Goal: Transaction & Acquisition: Purchase product/service

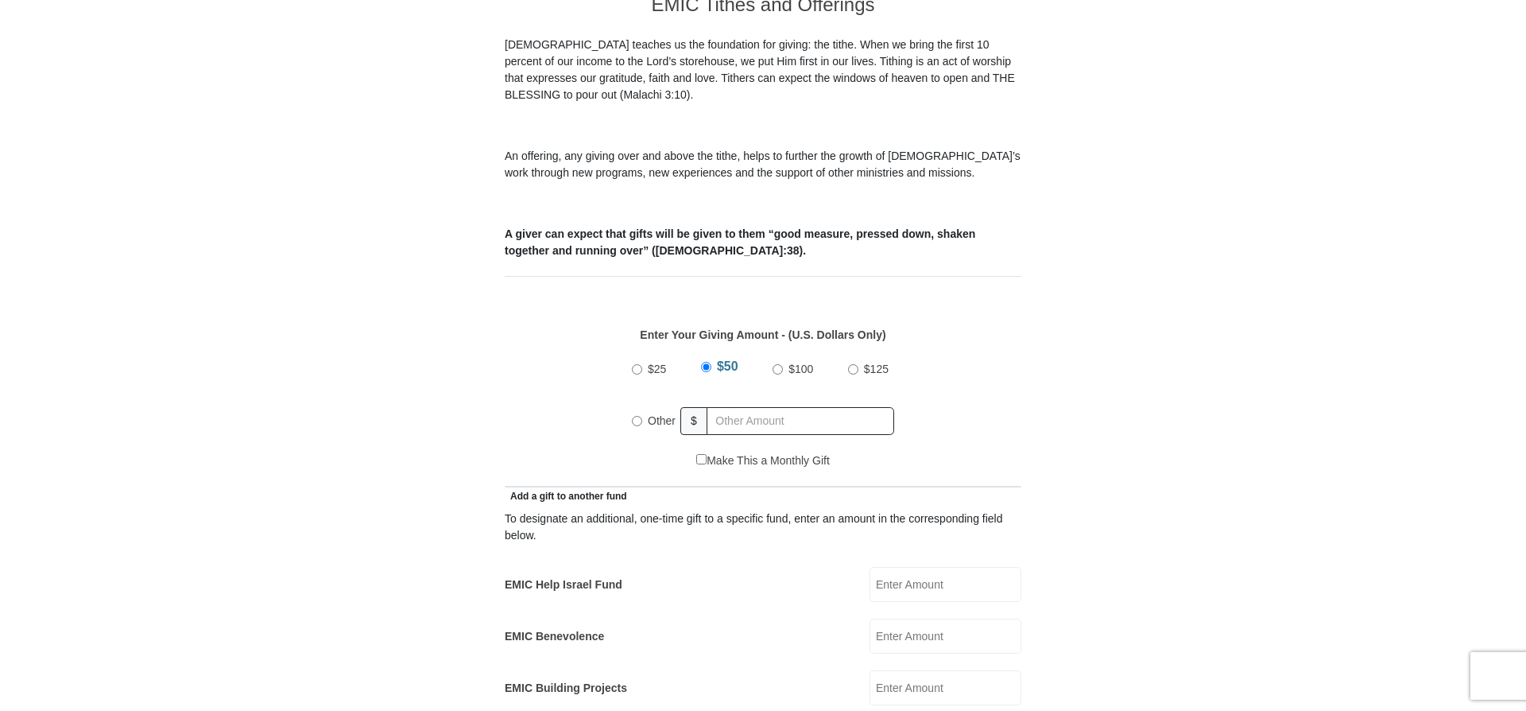
scroll to position [406, 0]
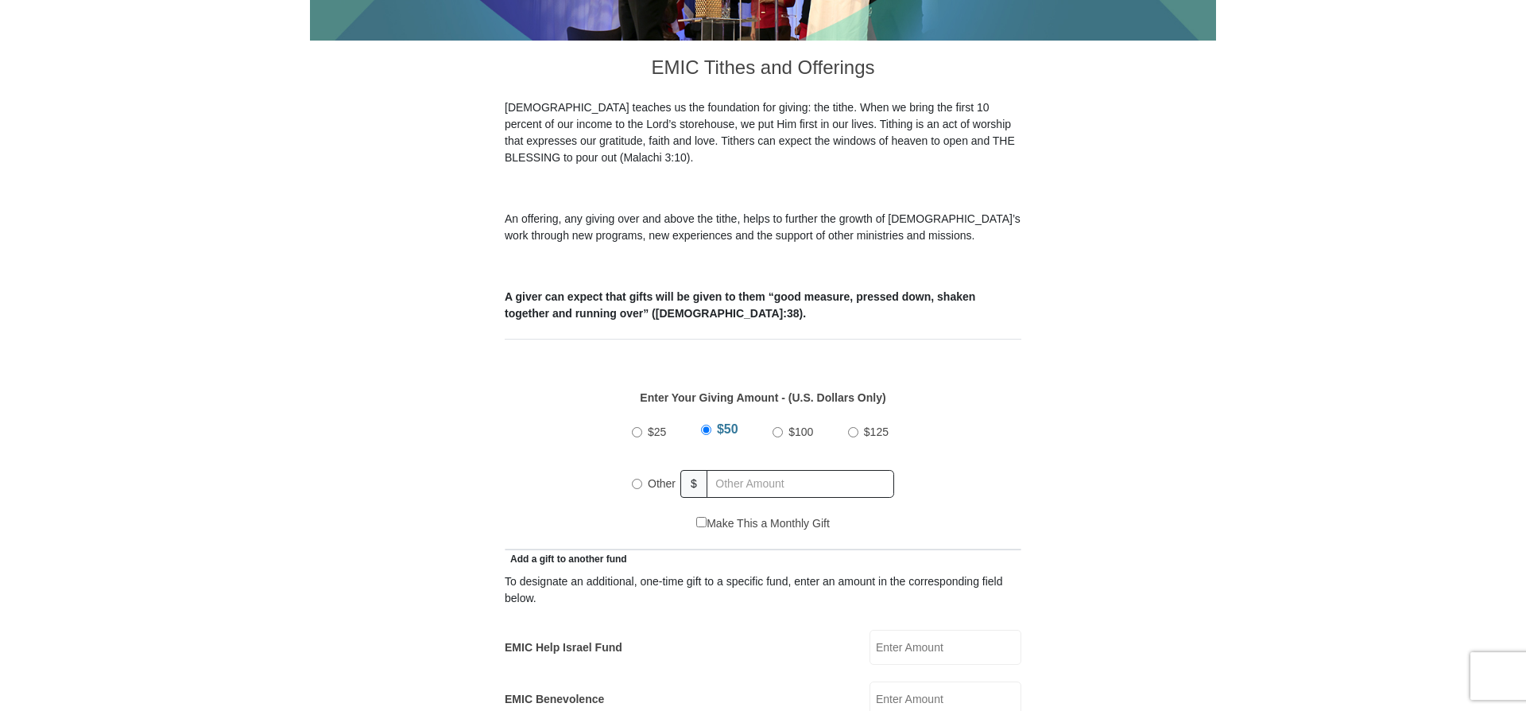
click at [636, 478] on input "Other" at bounding box center [637, 483] width 10 height 10
radio input "true"
click at [894, 629] on input "EMIC Help Israel Fund" at bounding box center [945, 646] width 152 height 35
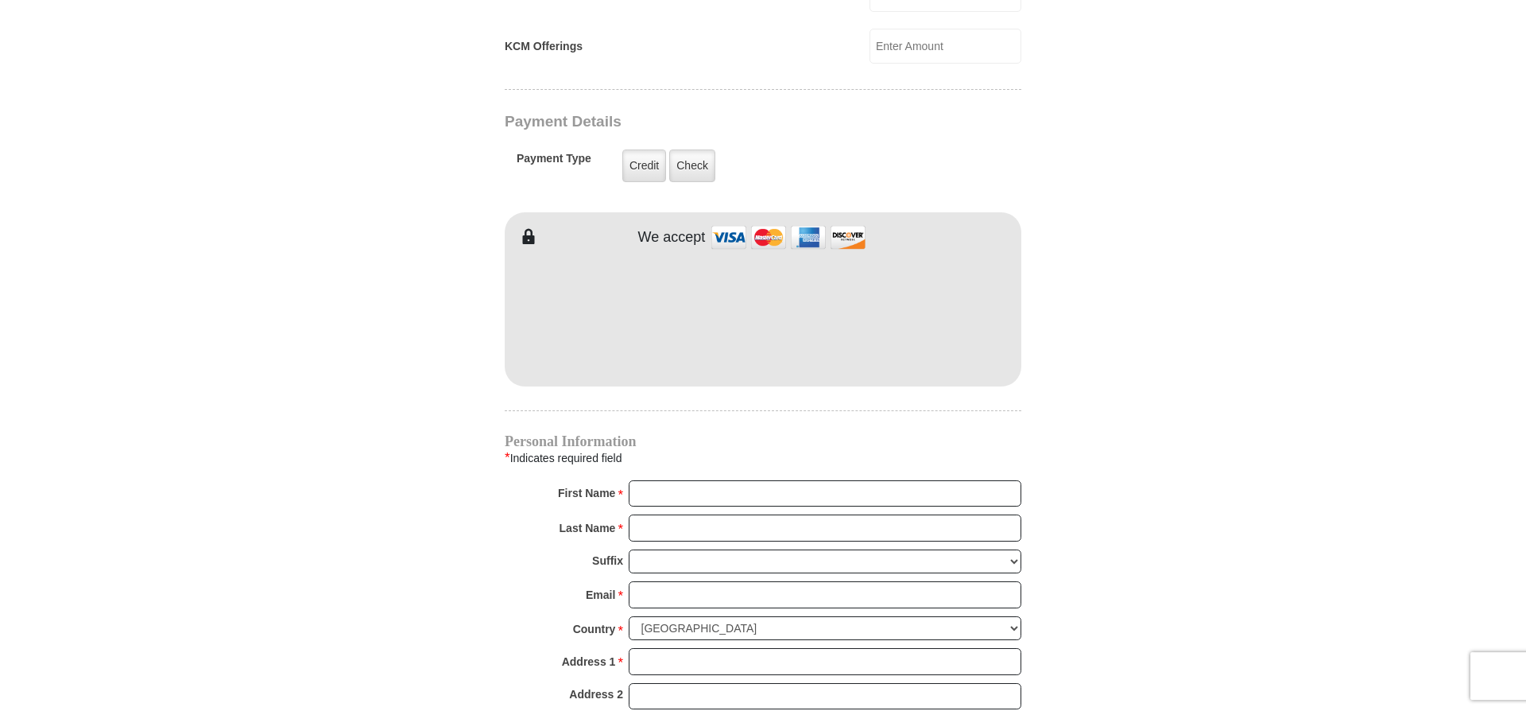
scroll to position [1223, 0]
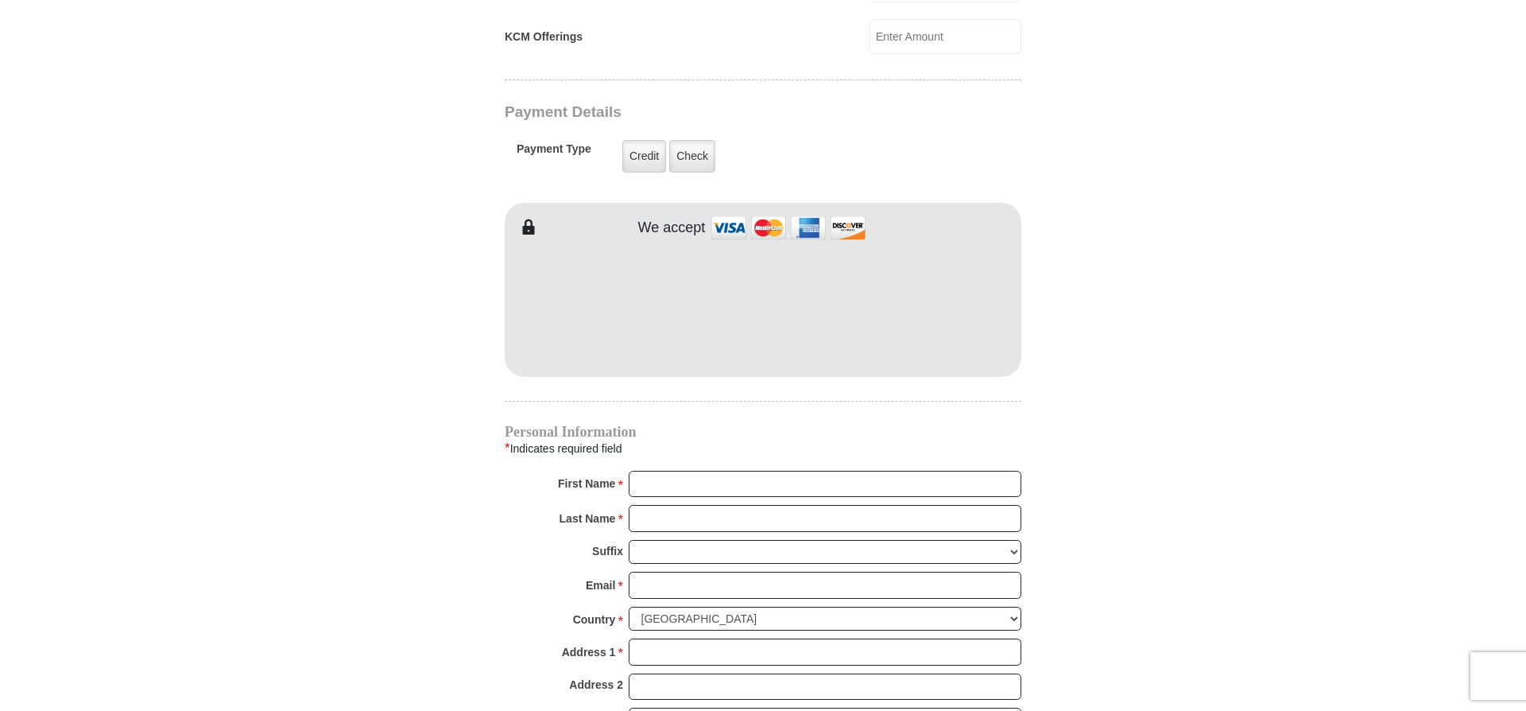
type input "30.00"
click at [654, 470] on input "First Name *" at bounding box center [825, 483] width 393 height 27
type input "Car"
type input "228 E Main S"
type input "Carole"
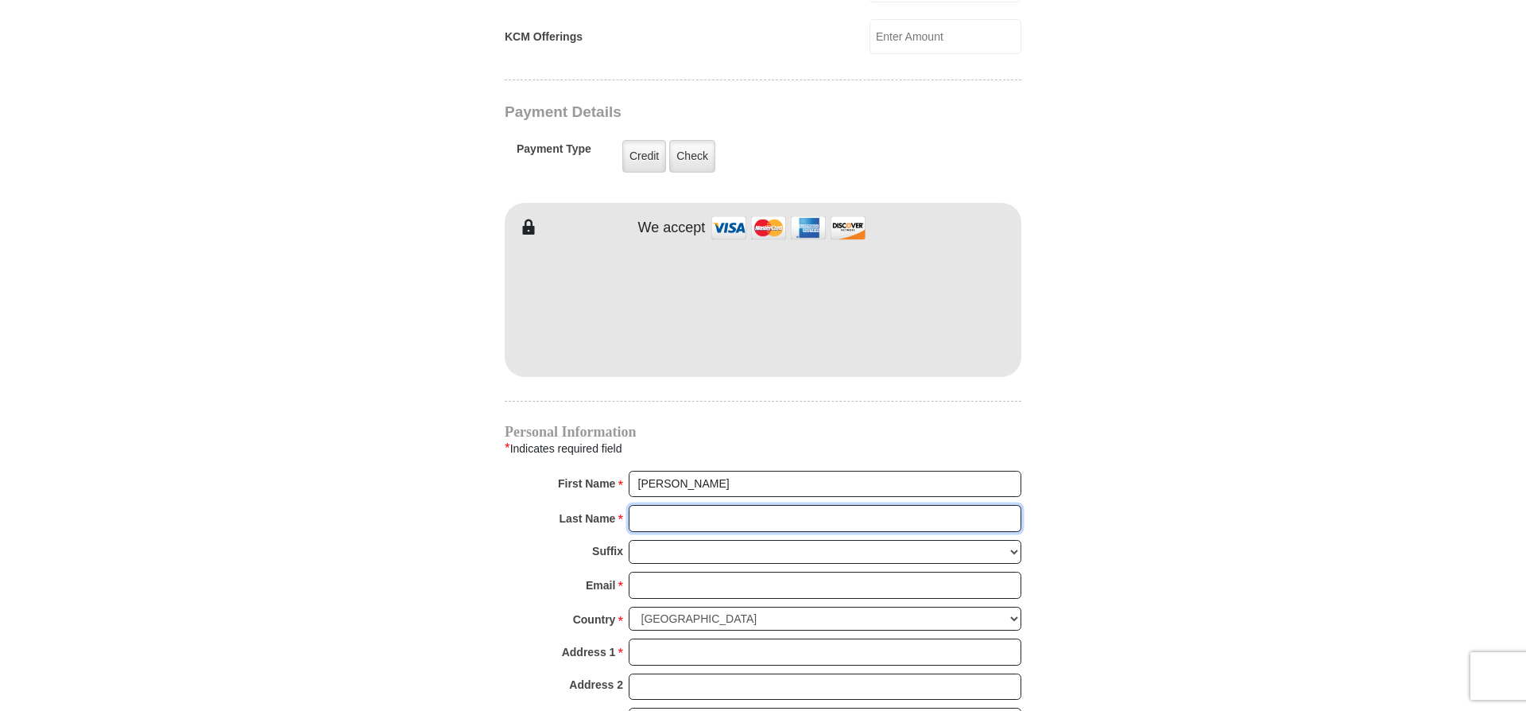
type input "Prieto"
type input "21cprieto@gmail.com"
type input "228 E Main S"
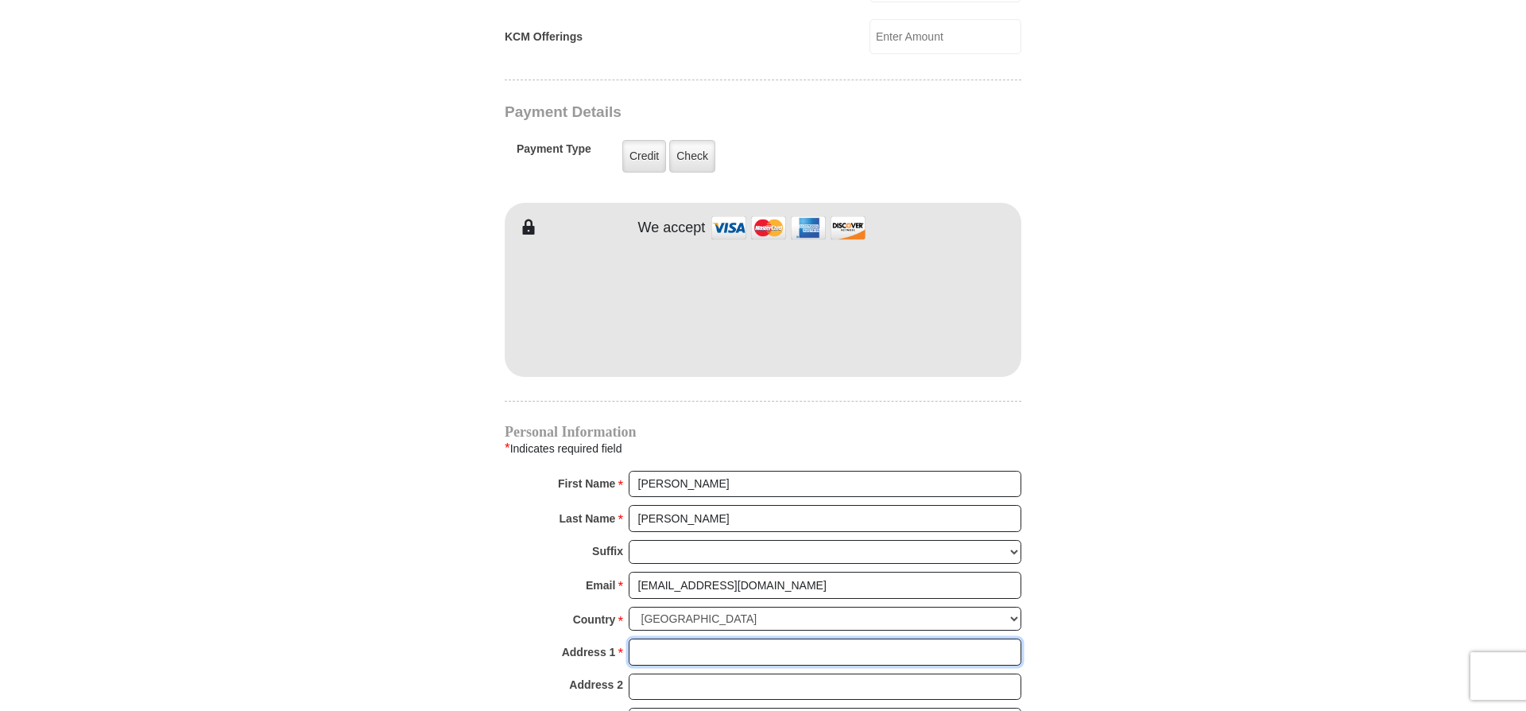
click at [657, 640] on input "Address 1 *" at bounding box center [825, 651] width 393 height 27
type input "228 E Main St"
type input "Port Jervis"
select select "NY"
type input "12771-2234"
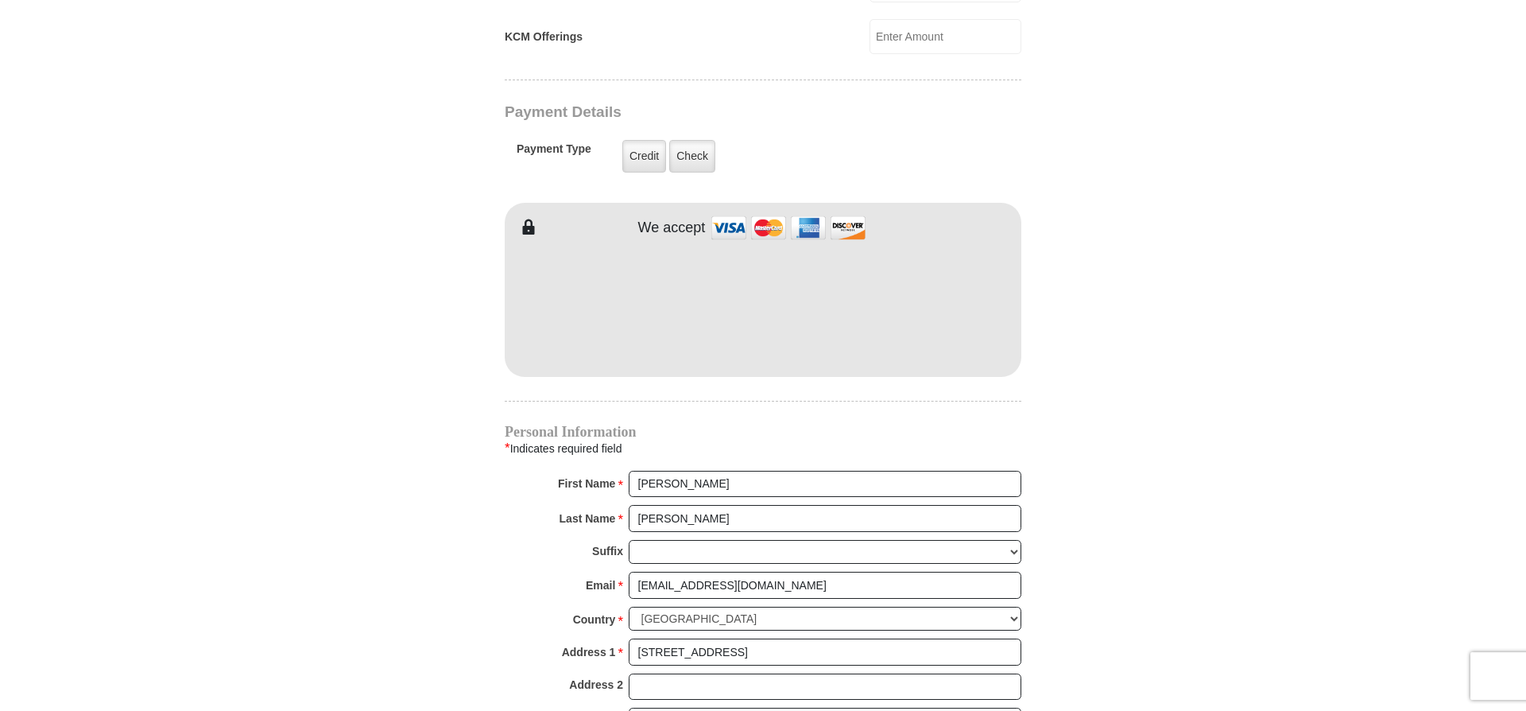
type input "8458561808"
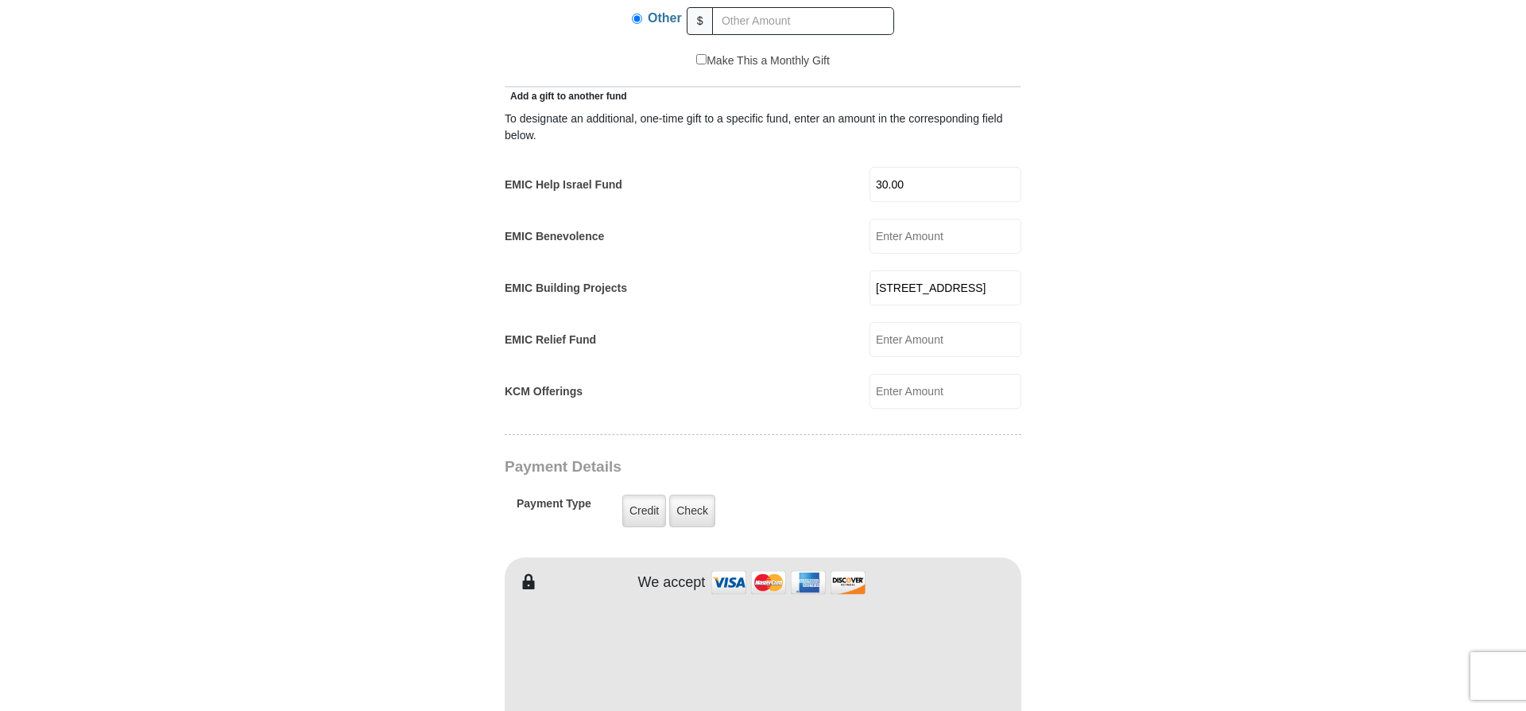
scroll to position [843, 0]
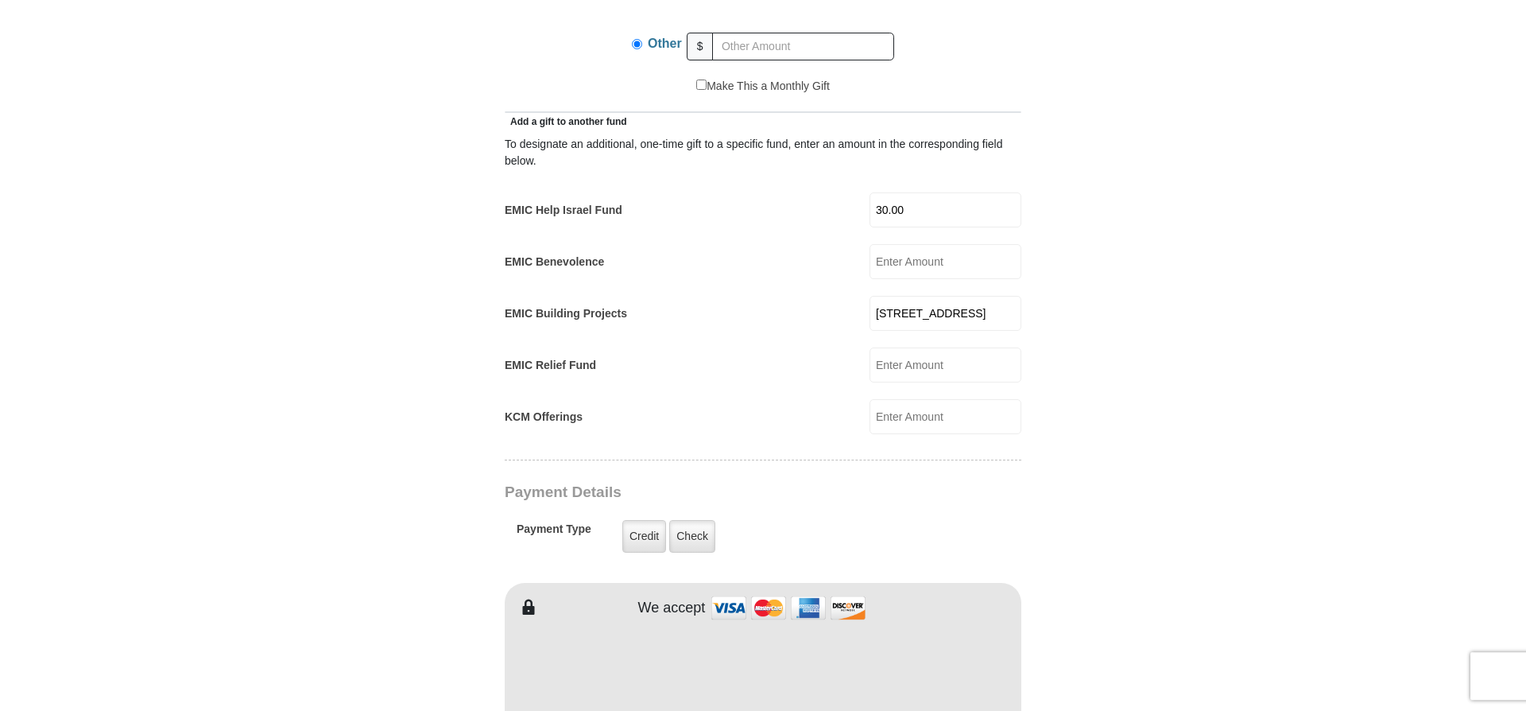
click at [967, 298] on input "228 E Main S" at bounding box center [945, 313] width 152 height 35
type input "2"
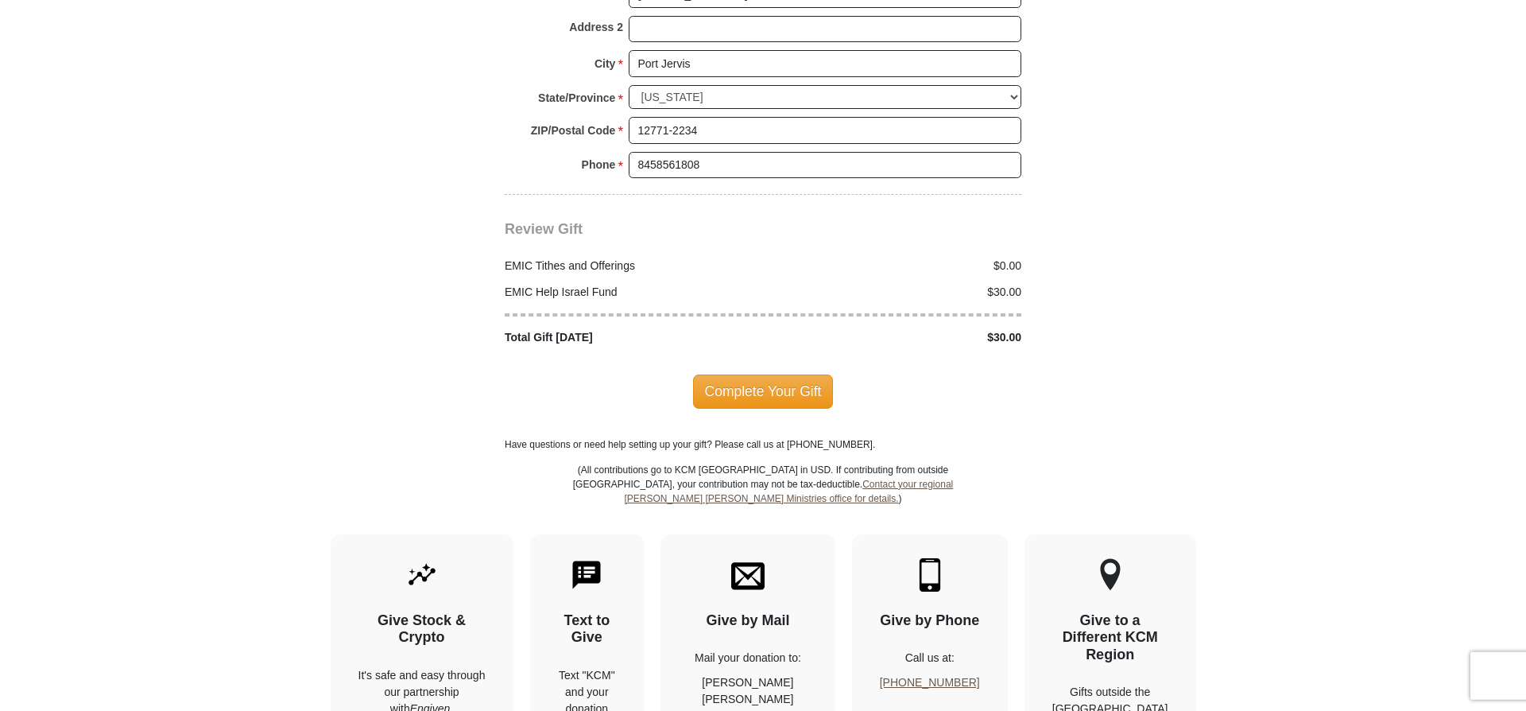
scroll to position [1884, 0]
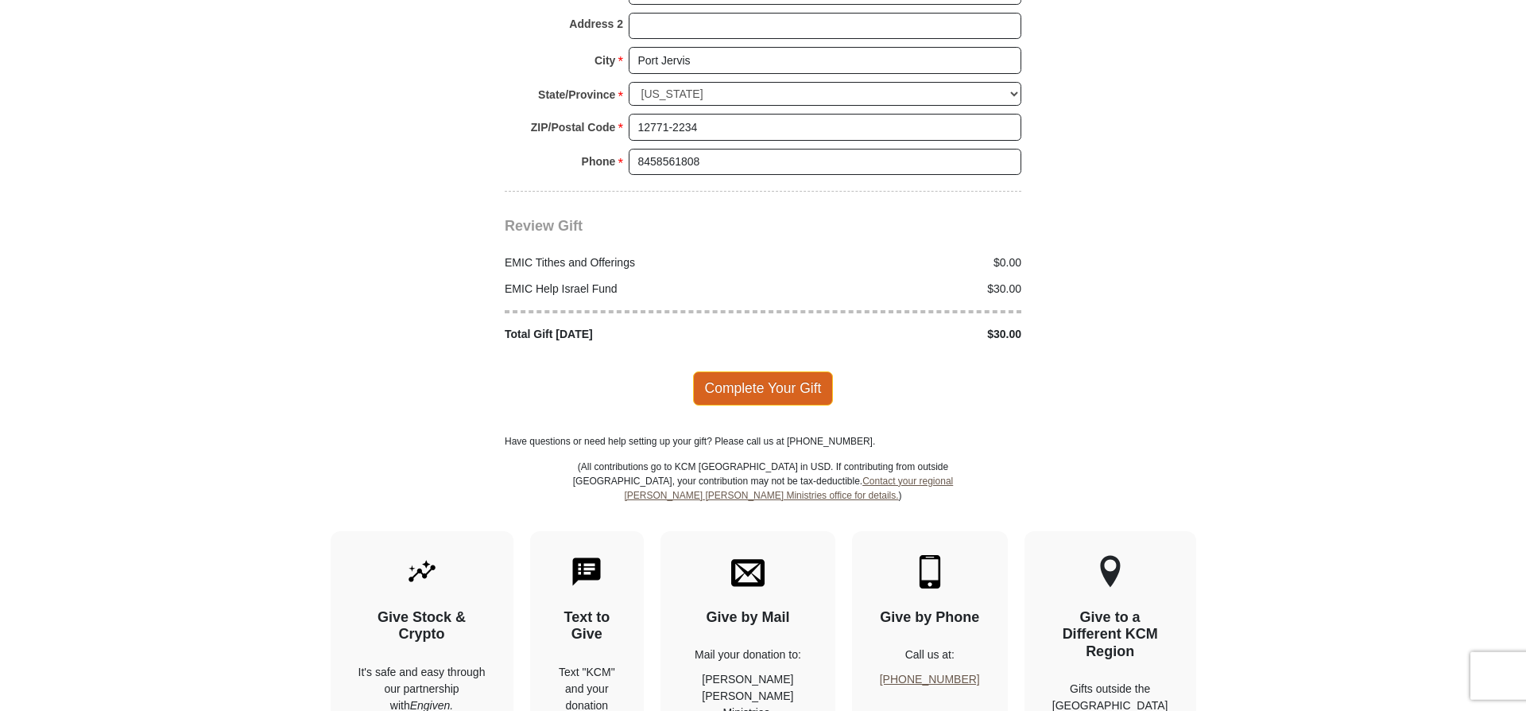
click at [766, 376] on span "Complete Your Gift" at bounding box center [763, 387] width 141 height 33
